Goal: Navigation & Orientation: Find specific page/section

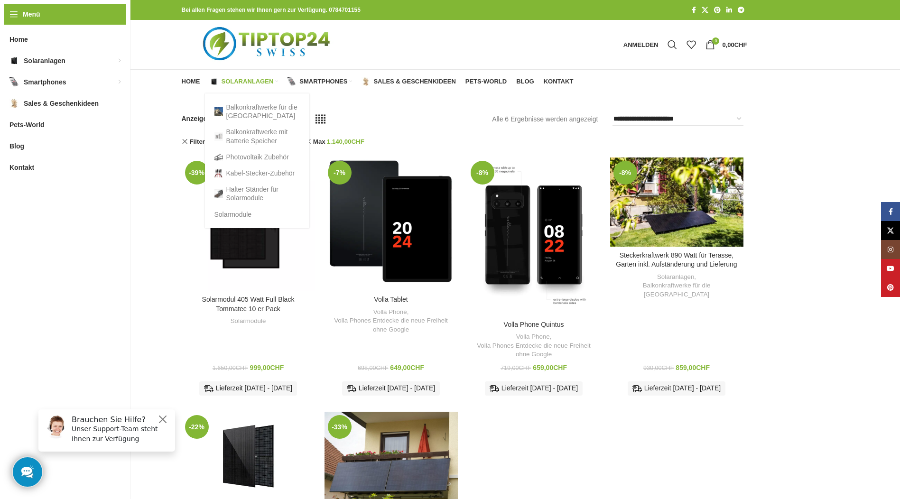
click at [254, 82] on span "Solaranlagen" at bounding box center [248, 82] width 52 height 8
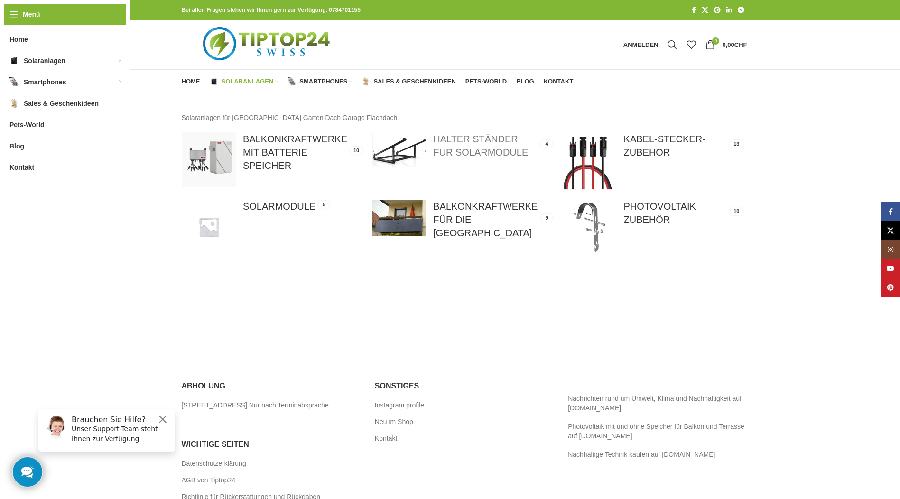
click at [470, 155] on link at bounding box center [462, 149] width 181 height 35
click at [269, 204] on link at bounding box center [272, 227] width 181 height 54
click at [626, 150] on link at bounding box center [652, 160] width 181 height 57
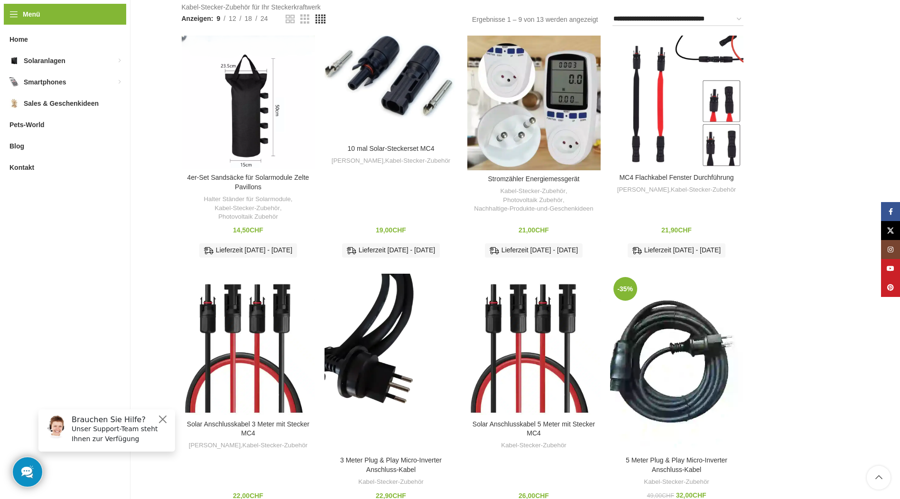
scroll to position [95, 0]
